Goal: Task Accomplishment & Management: Complete application form

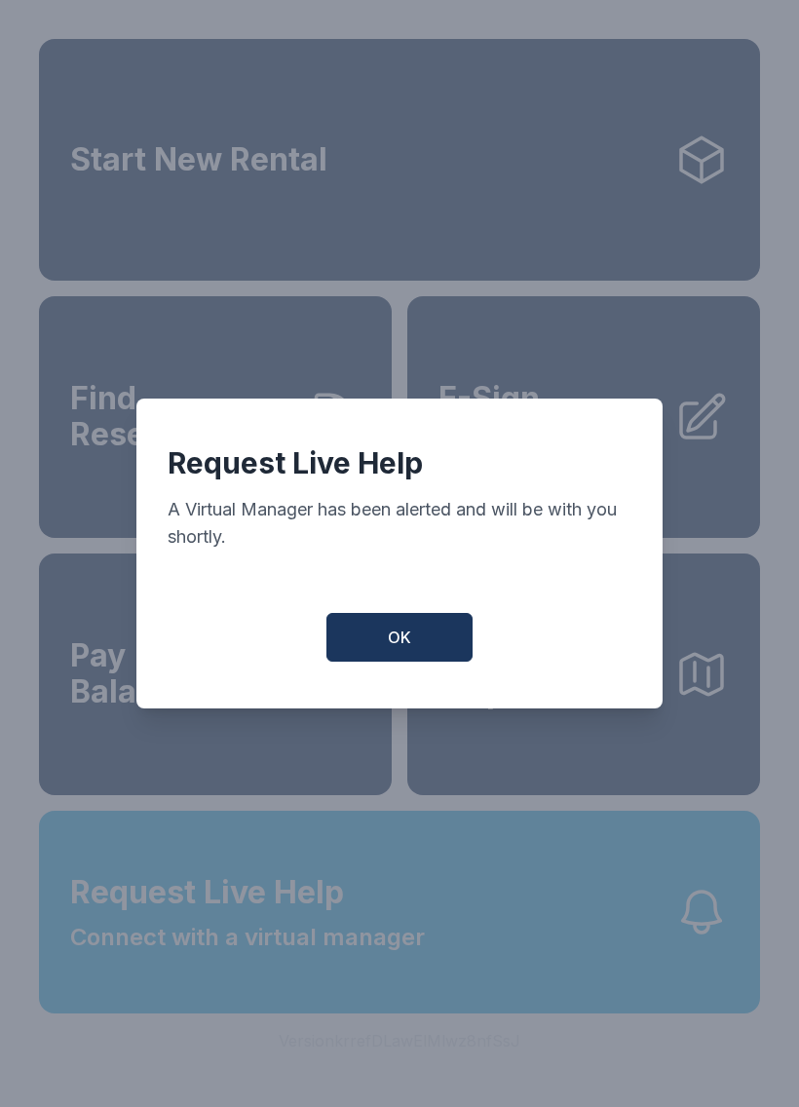
click at [414, 662] on button "OK" at bounding box center [399, 637] width 146 height 49
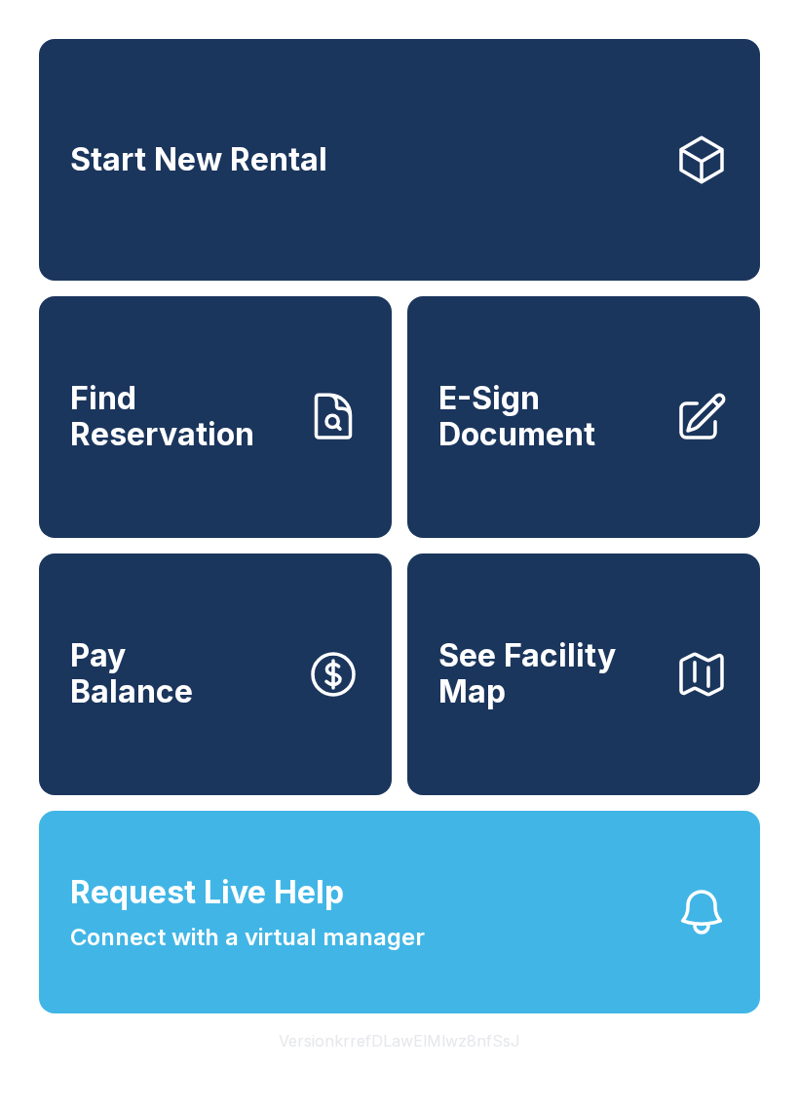
click at [203, 452] on span "Find Reservation" at bounding box center [180, 416] width 220 height 71
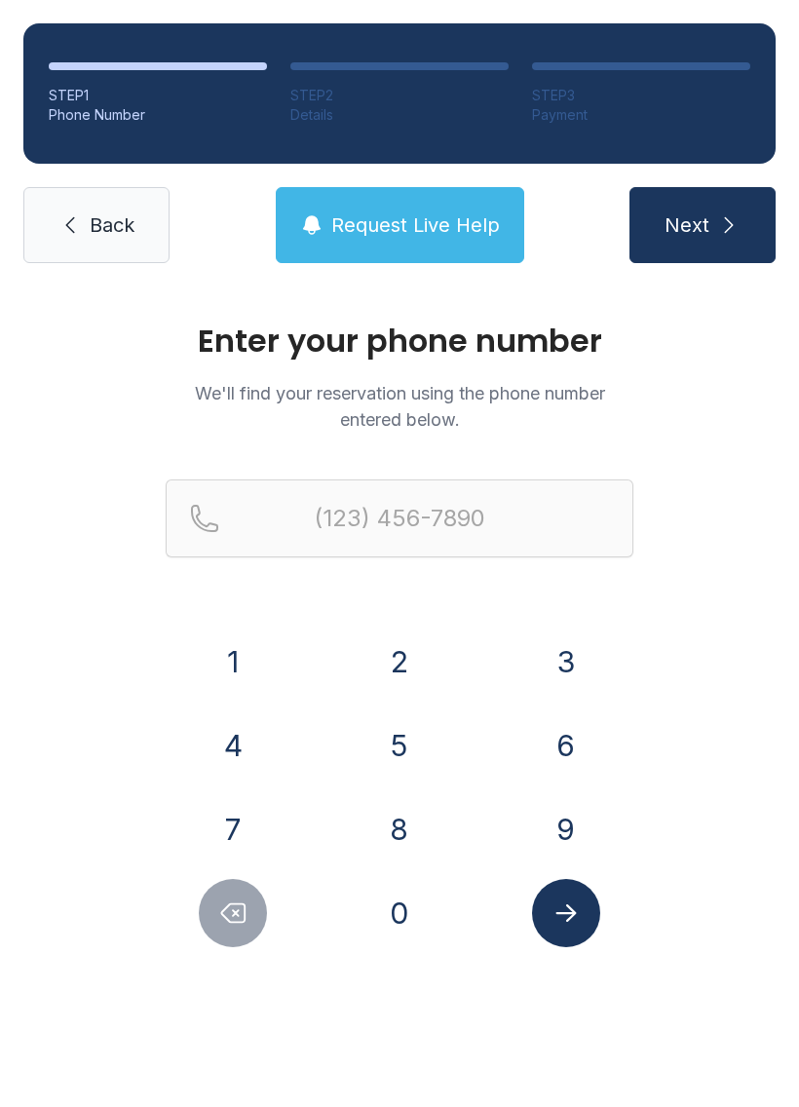
click at [247, 753] on button "4" at bounding box center [233, 745] width 68 height 68
click at [396, 914] on button "0" at bounding box center [399, 913] width 68 height 68
click at [237, 759] on button "4" at bounding box center [233, 745] width 68 height 68
click at [549, 665] on button "3" at bounding box center [566, 661] width 68 height 68
click at [398, 913] on button "0" at bounding box center [399, 913] width 68 height 68
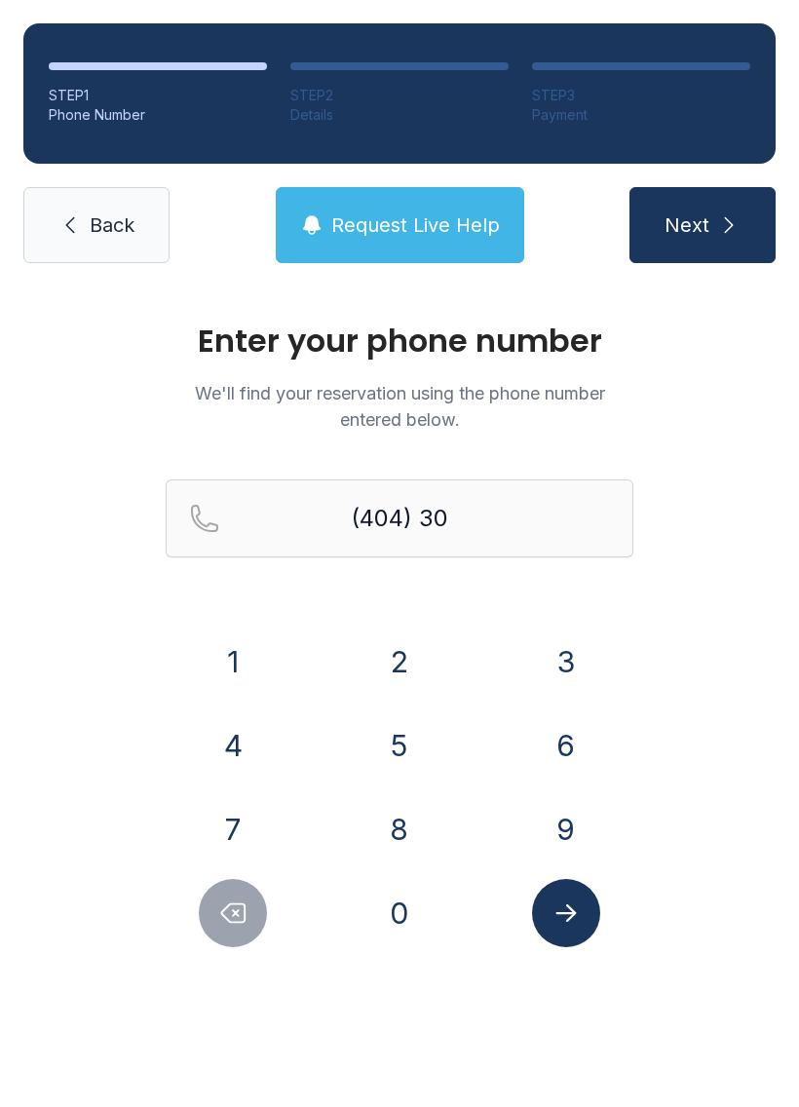
click at [257, 840] on button "7" at bounding box center [233, 829] width 68 height 68
click at [420, 836] on button "8" at bounding box center [399, 829] width 68 height 68
click at [419, 835] on button "8" at bounding box center [399, 829] width 68 height 68
click at [561, 824] on button "9" at bounding box center [566, 829] width 68 height 68
click at [552, 672] on button "3" at bounding box center [566, 661] width 68 height 68
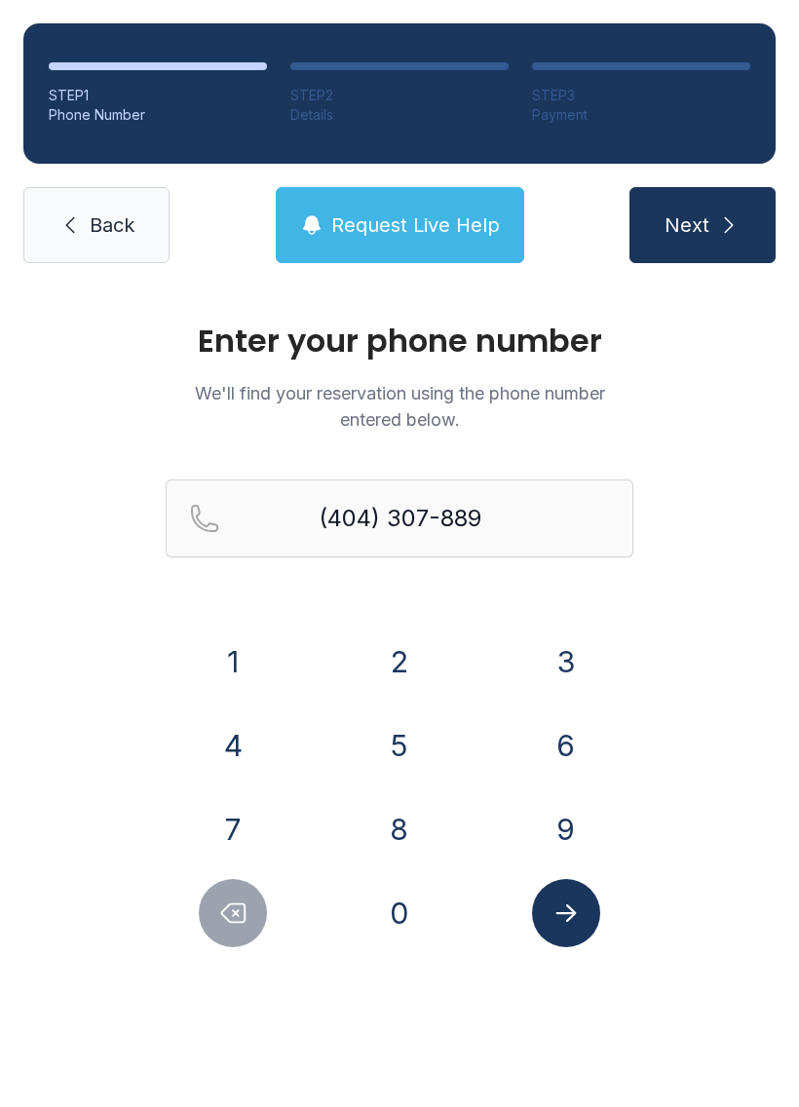
type input "[PHONE_NUMBER]"
click at [571, 938] on button "Submit lookup form" at bounding box center [566, 913] width 68 height 68
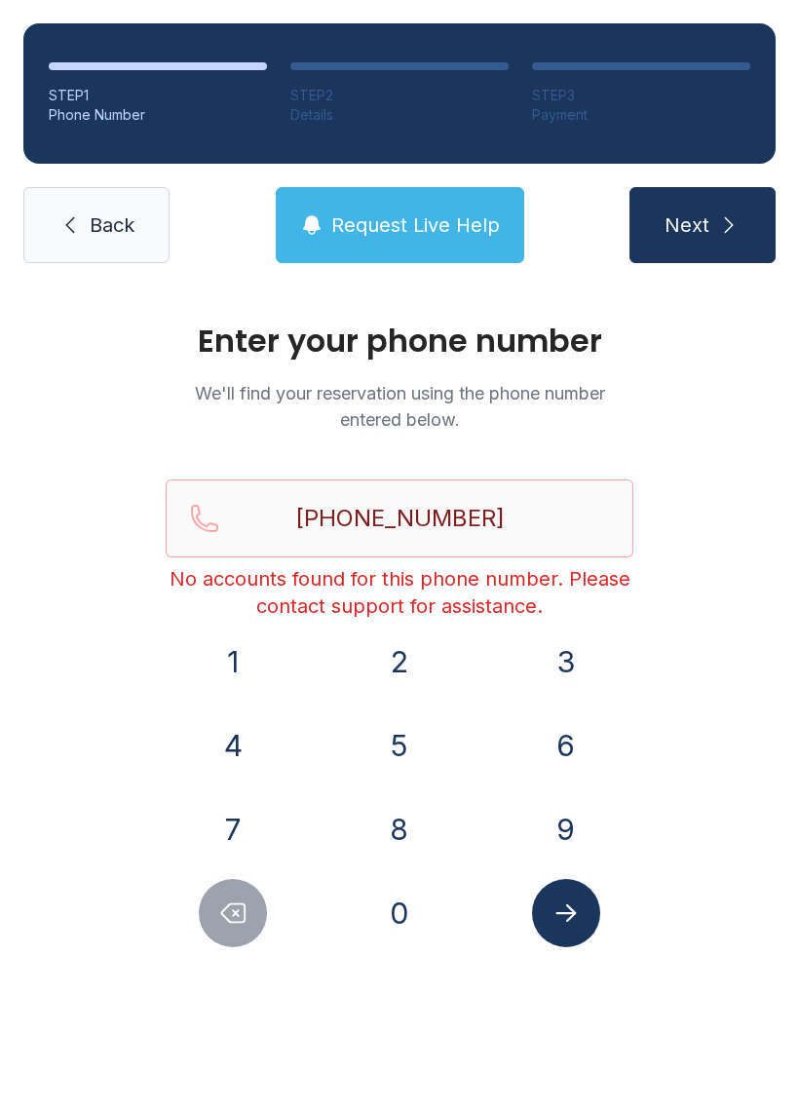
click at [114, 232] on span "Back" at bounding box center [112, 224] width 45 height 27
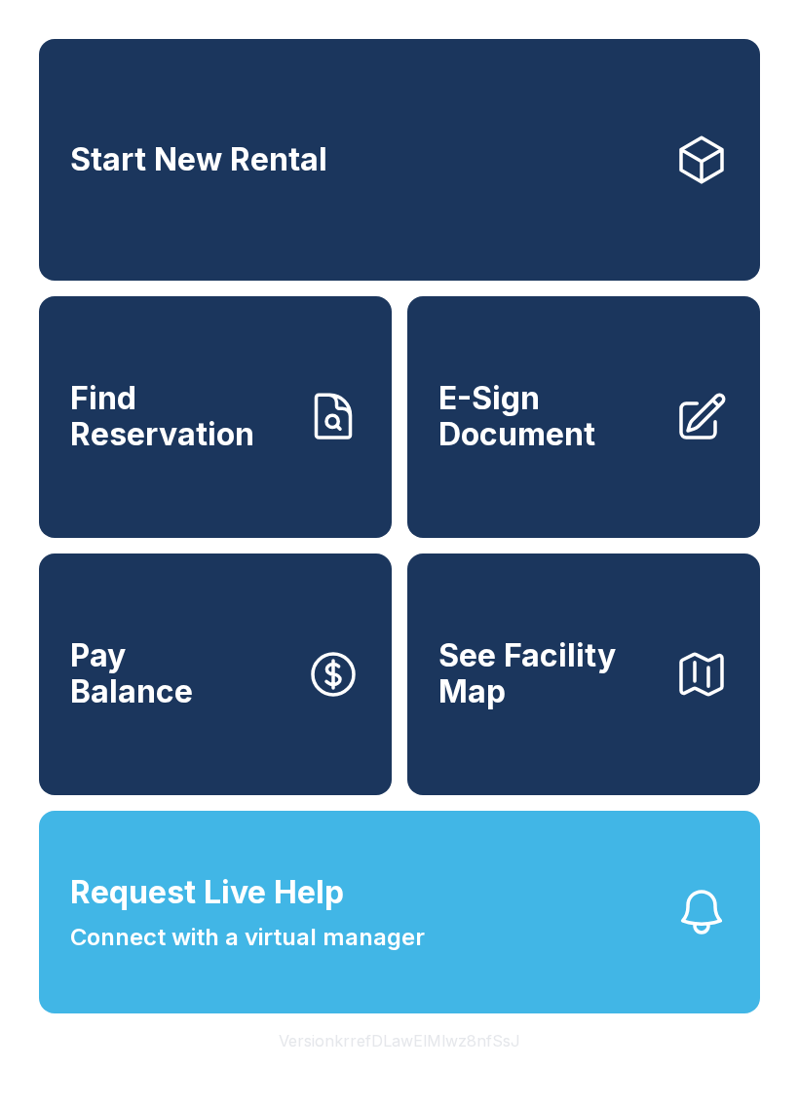
click at [113, 232] on link "Start New Rental" at bounding box center [399, 160] width 721 height 242
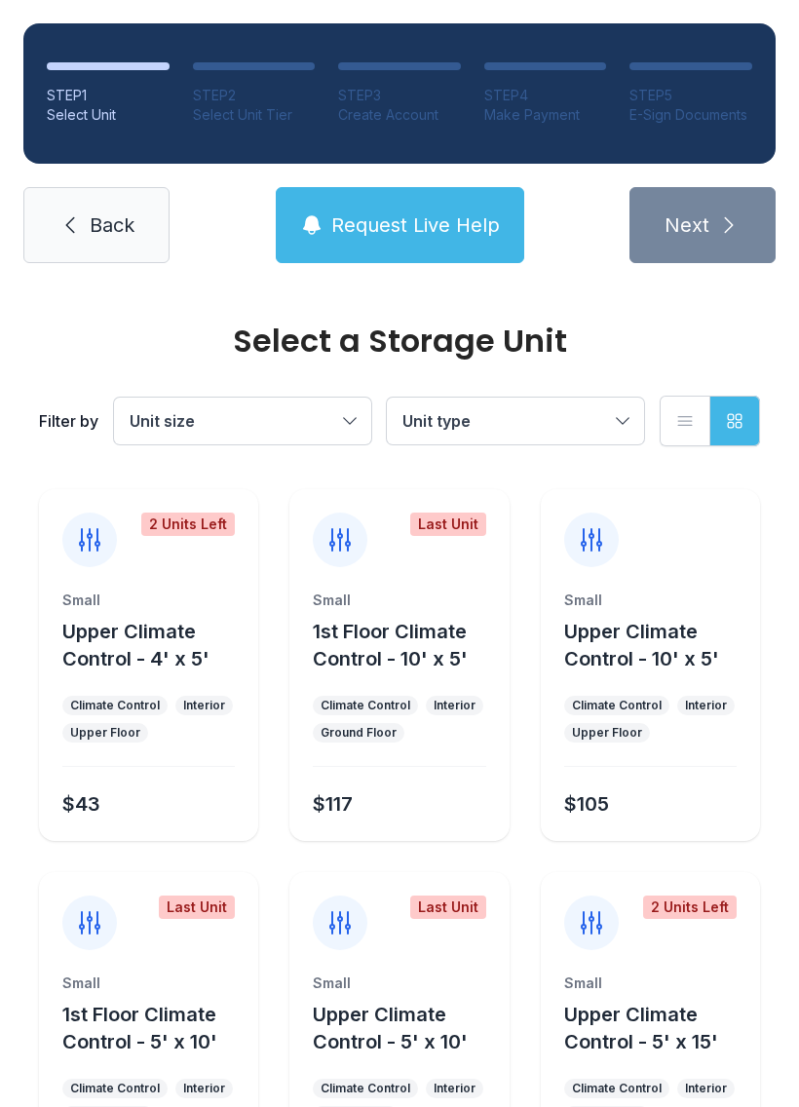
click at [125, 246] on link "Back" at bounding box center [96, 225] width 146 height 76
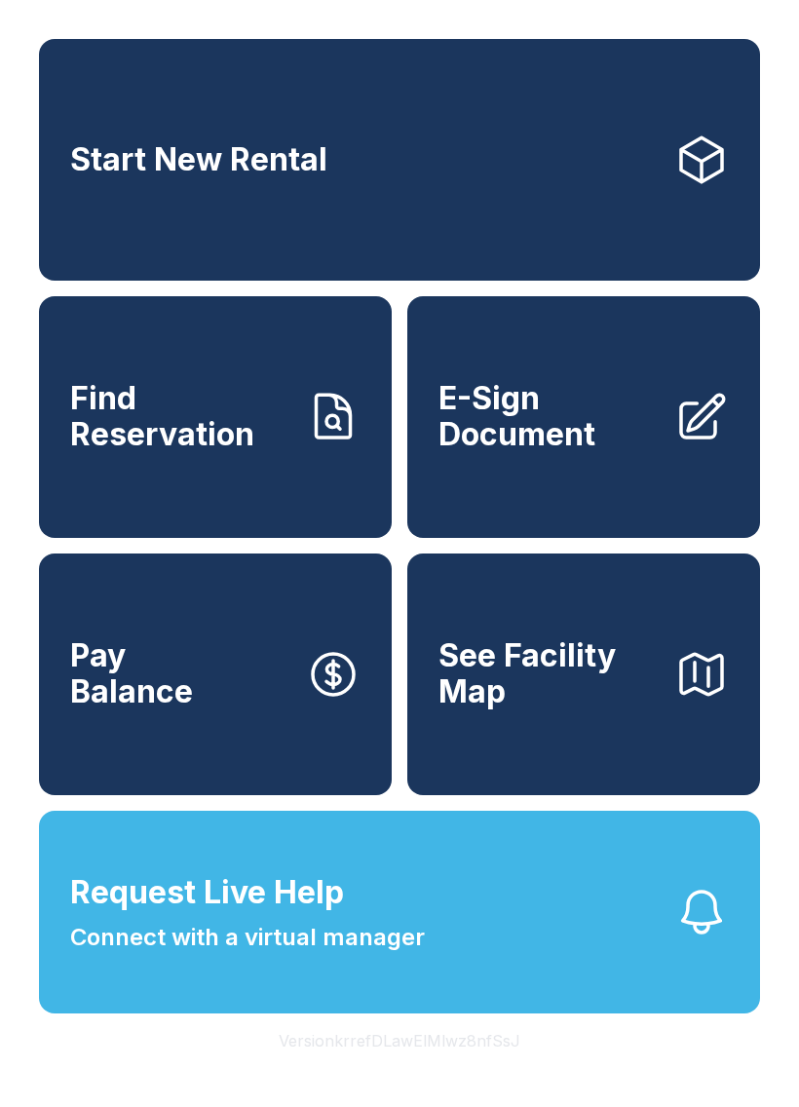
click at [290, 458] on link "Find Reservation" at bounding box center [215, 417] width 353 height 242
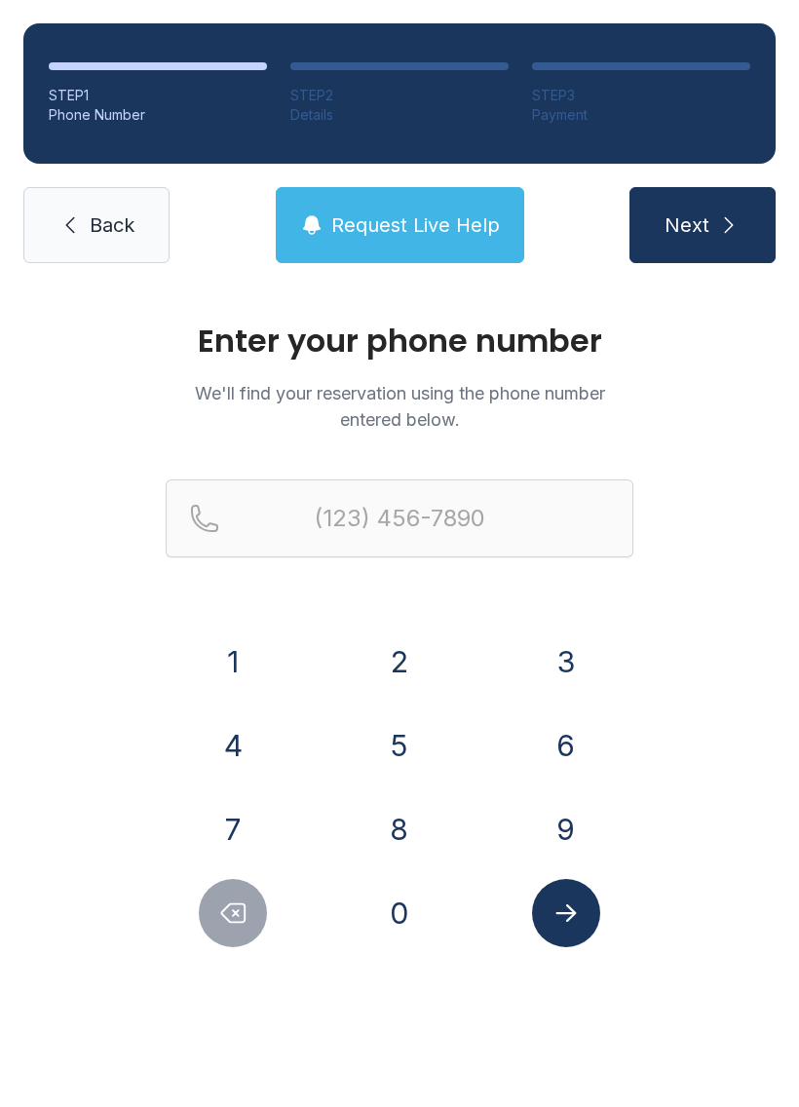
click at [226, 720] on button "4" at bounding box center [233, 745] width 68 height 68
click at [227, 823] on button "7" at bounding box center [233, 829] width 68 height 68
click at [394, 909] on button "0" at bounding box center [399, 913] width 68 height 68
click at [381, 823] on button "8" at bounding box center [399, 829] width 68 height 68
click at [243, 828] on button "7" at bounding box center [233, 829] width 68 height 68
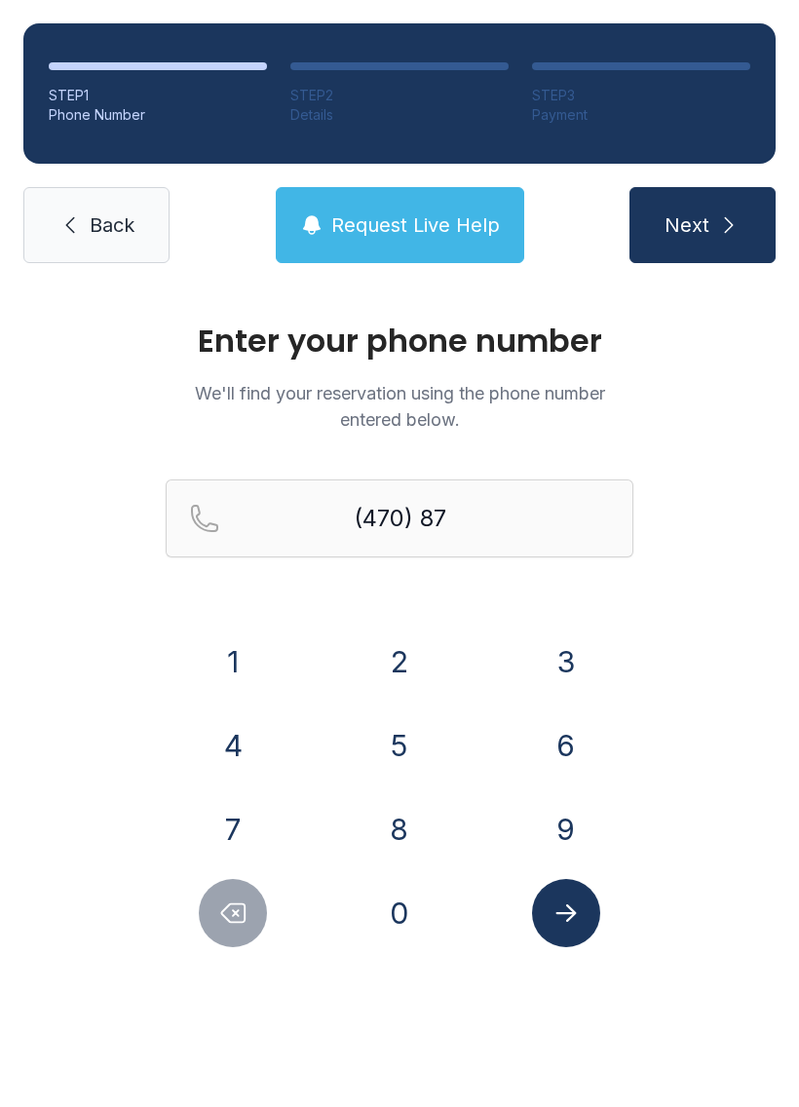
click at [555, 655] on button "3" at bounding box center [566, 661] width 68 height 68
click at [534, 743] on button "6" at bounding box center [566, 745] width 68 height 68
click at [413, 662] on button "2" at bounding box center [399, 661] width 68 height 68
click at [398, 825] on button "8" at bounding box center [399, 829] width 68 height 68
click at [553, 822] on button "9" at bounding box center [566, 829] width 68 height 68
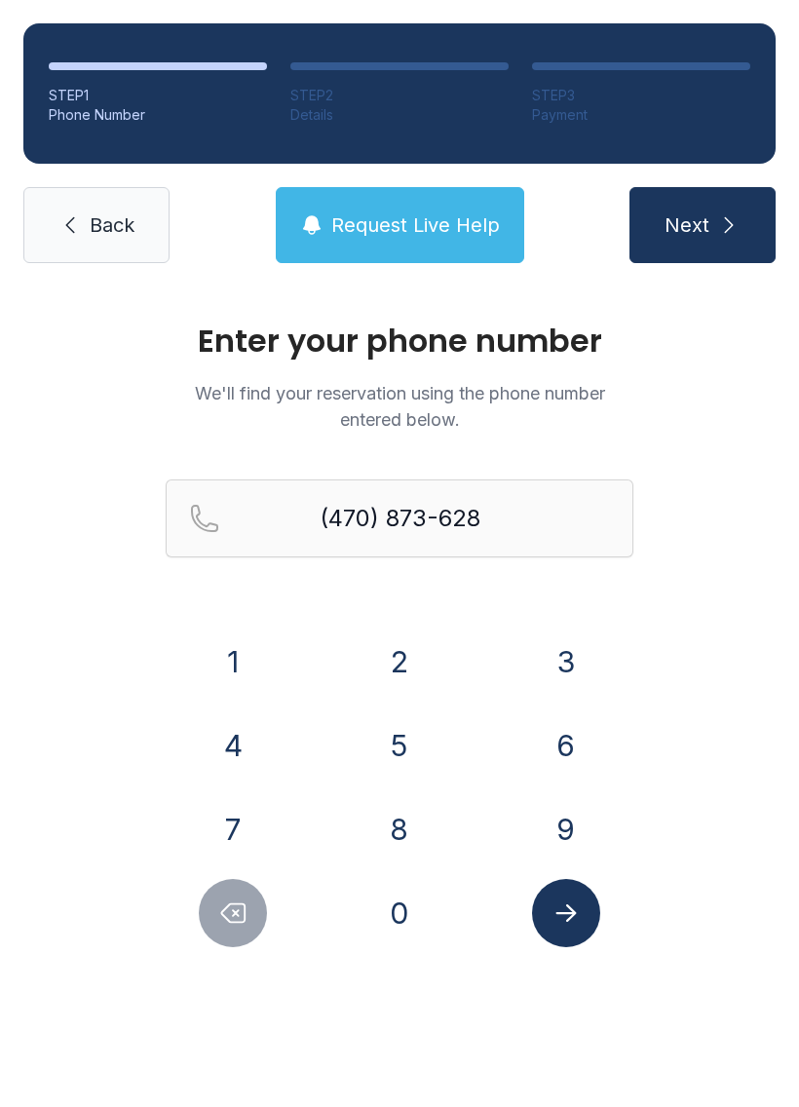
type input "[PHONE_NUMBER]"
click at [570, 916] on icon "Submit lookup form" at bounding box center [565, 912] width 29 height 29
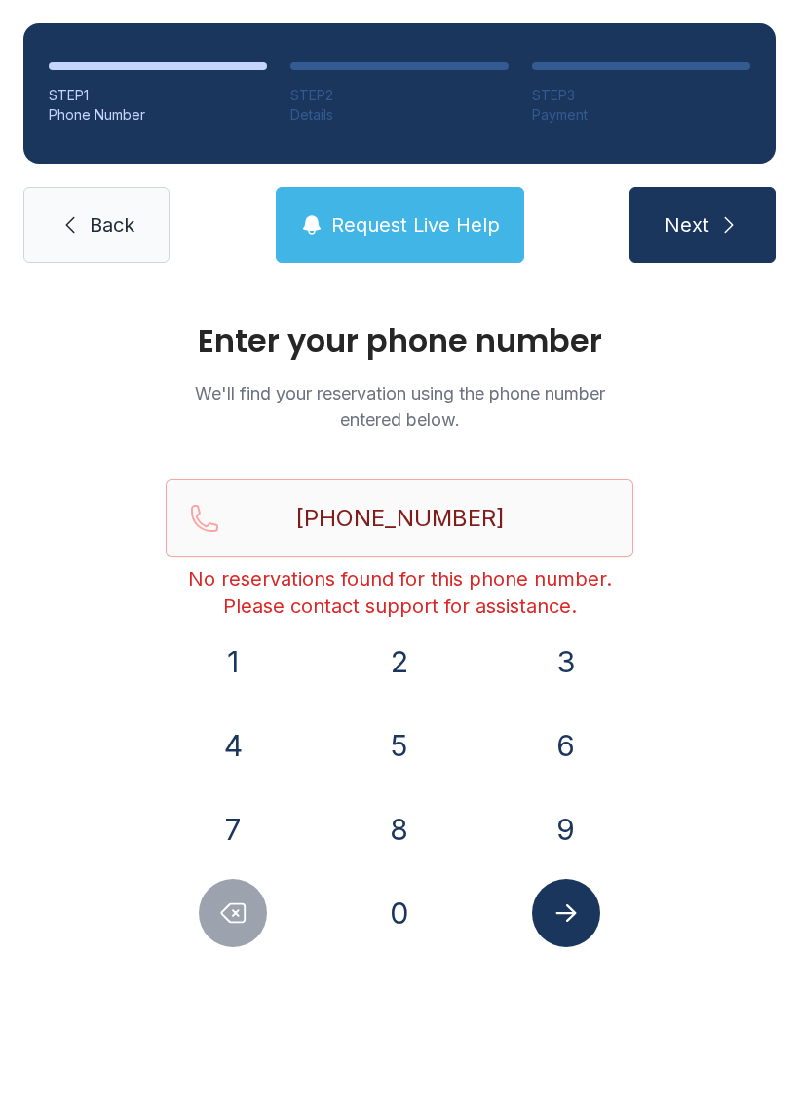
click at [93, 241] on link "Back" at bounding box center [96, 225] width 146 height 76
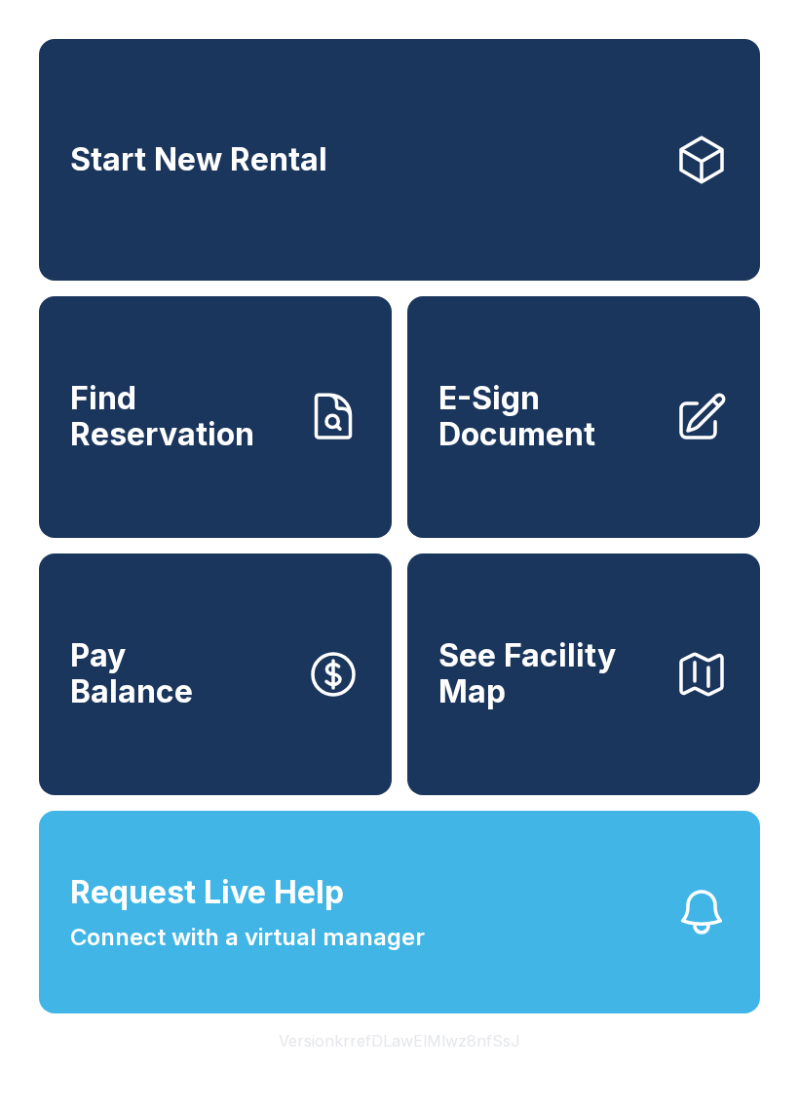
click at [531, 437] on span "E-Sign Document" at bounding box center [548, 416] width 220 height 71
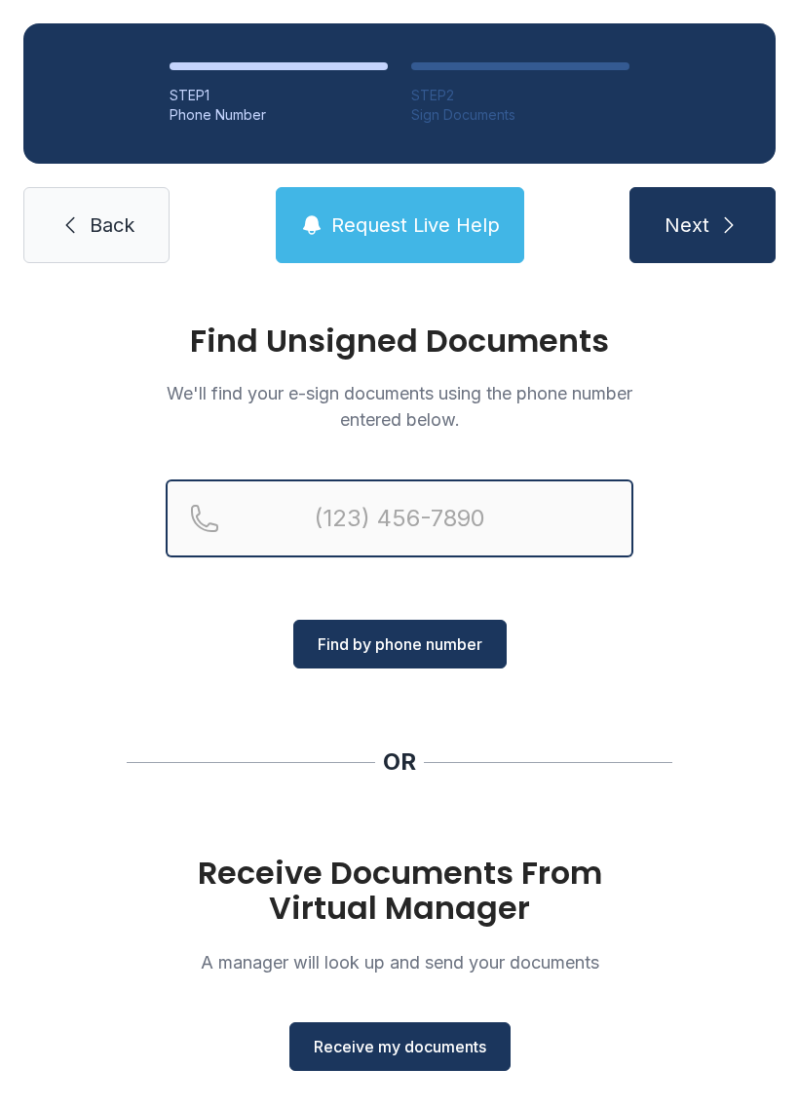
click at [433, 500] on input "Reservation phone number" at bounding box center [400, 518] width 468 height 78
type input "("
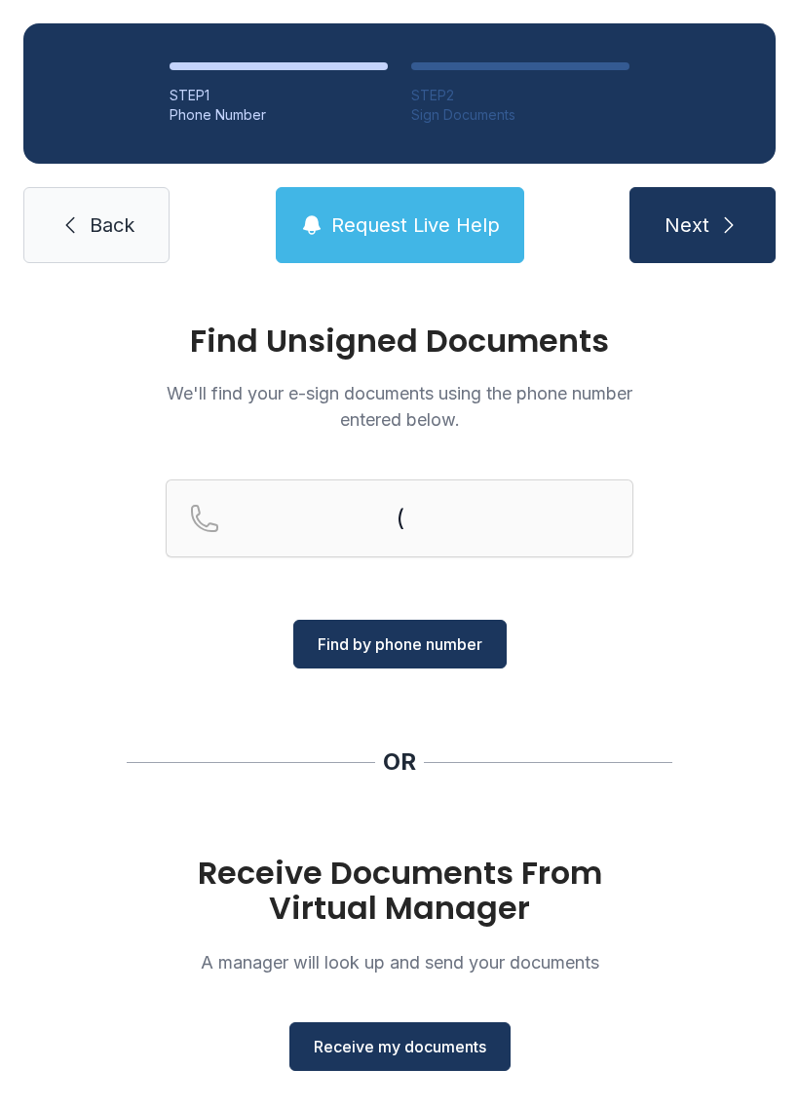
click at [776, 772] on div "Find Unsigned Documents We'll find your e-sign documents using the phone number…" at bounding box center [399, 717] width 799 height 862
click at [446, 1040] on span "Receive my documents" at bounding box center [400, 1046] width 172 height 23
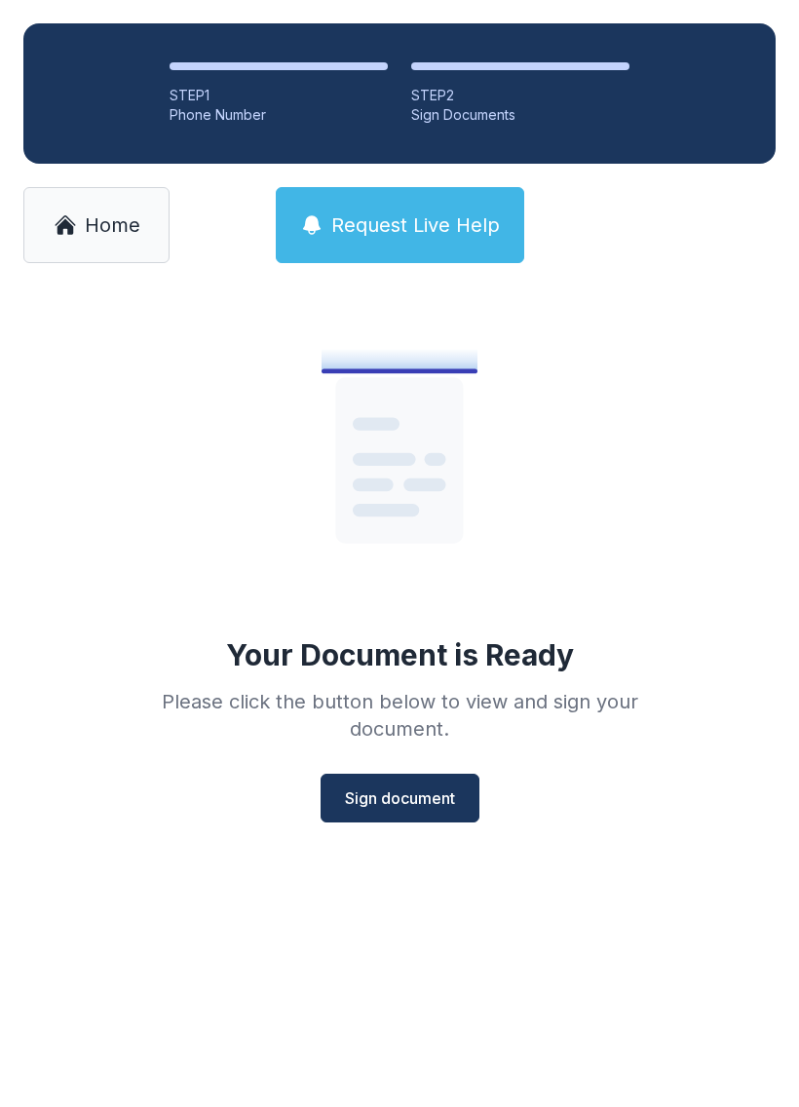
click at [384, 789] on span "Sign document" at bounding box center [400, 797] width 110 height 23
click at [121, 237] on span "Home" at bounding box center [113, 224] width 56 height 27
